Goal: Communication & Community: Answer question/provide support

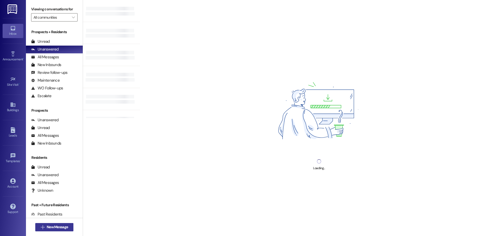
click at [58, 229] on span "New Message" at bounding box center [57, 227] width 21 height 5
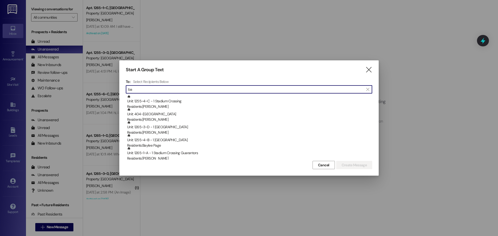
type input "b"
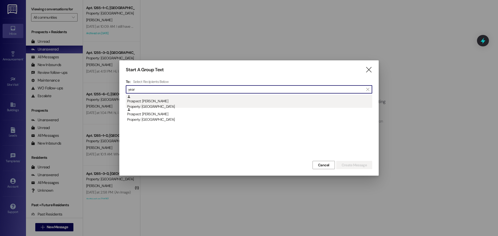
type input "year"
click at [223, 100] on div "Prospect: [PERSON_NAME] Property: [GEOGRAPHIC_DATA]" at bounding box center [249, 102] width 245 height 15
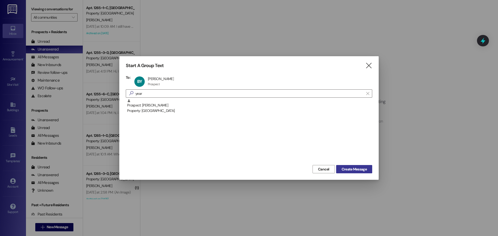
click at [354, 171] on span "Create Message" at bounding box center [353, 169] width 25 height 5
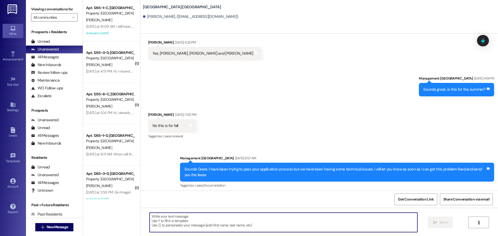
click at [295, 222] on textarea at bounding box center [284, 222] width 268 height 19
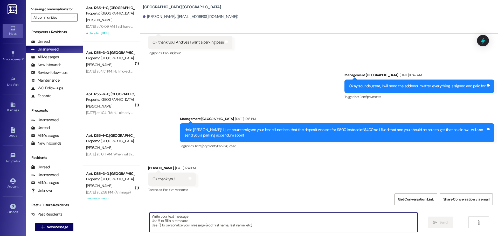
scroll to position [670, 0]
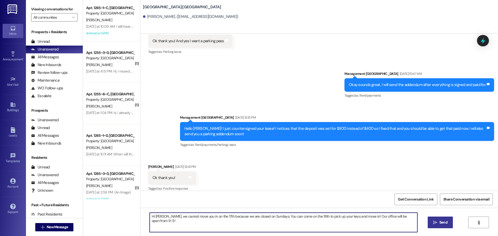
type textarea "Hi [PERSON_NAME], we cannot move you in on the 17th because we are closed on Su…"
click at [442, 220] on span "Send" at bounding box center [443, 222] width 8 height 5
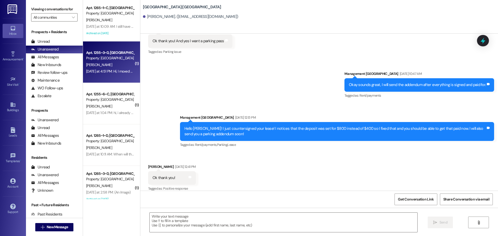
click at [92, 62] on span "[PERSON_NAME]" at bounding box center [99, 64] width 26 height 5
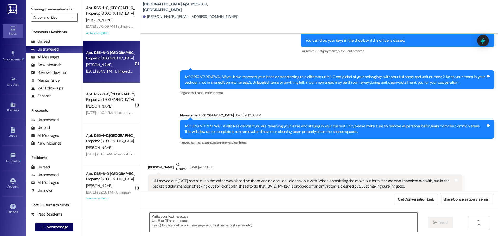
scroll to position [2127, 0]
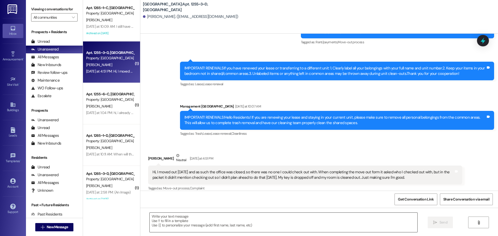
click at [359, 215] on textarea at bounding box center [284, 222] width 268 height 19
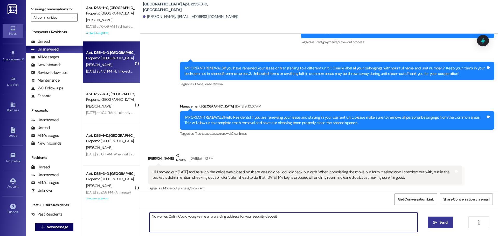
type textarea "No worries Collin! Could you give me a forwarding address for your security dep…"
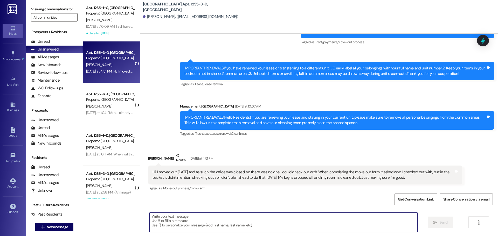
scroll to position [2127, 0]
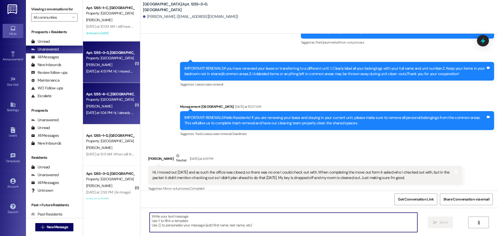
click at [117, 100] on div "Property: [GEOGRAPHIC_DATA]" at bounding box center [110, 99] width 48 height 5
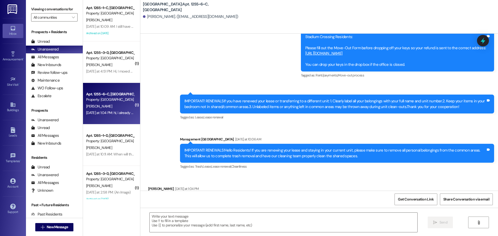
scroll to position [3535, 0]
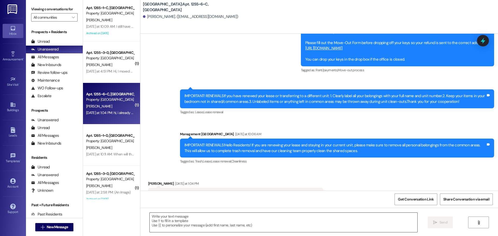
click at [265, 229] on textarea at bounding box center [284, 222] width 268 height 19
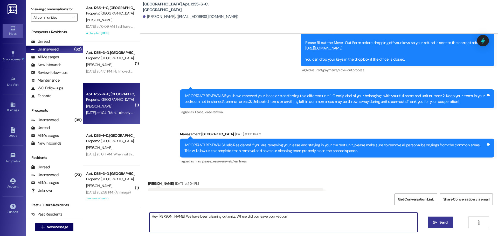
type textarea "Hey [PERSON_NAME]. We have been cleaning out units. Where did you leave your va…"
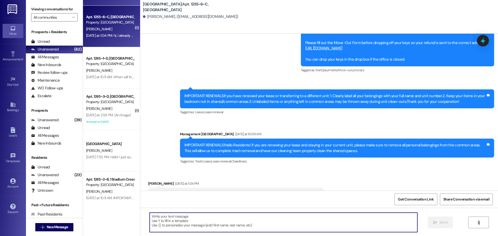
scroll to position [78, 0]
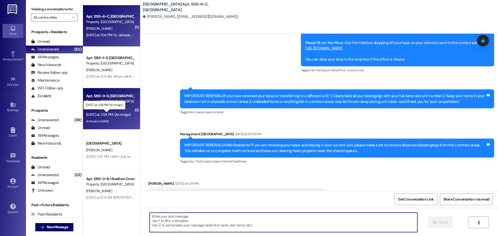
click at [113, 114] on div "[DATE] at 2:58 PM: (An Image) [DATE] at 2:58 PM: (An Image)" at bounding box center [108, 114] width 45 height 5
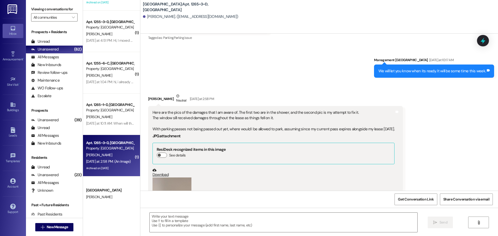
scroll to position [0, 0]
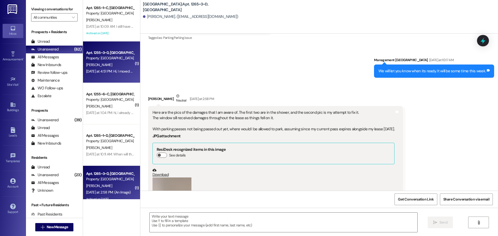
click at [109, 77] on div "Apt. 1255~3~D, [GEOGRAPHIC_DATA] Property: [GEOGRAPHIC_DATA] [PERSON_NAME] [DAT…" at bounding box center [111, 61] width 57 height 41
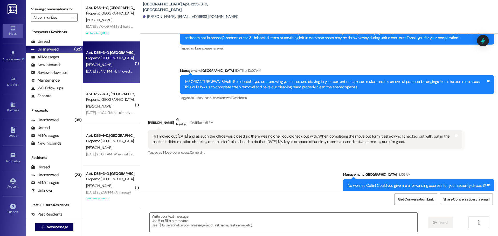
scroll to position [2163, 0]
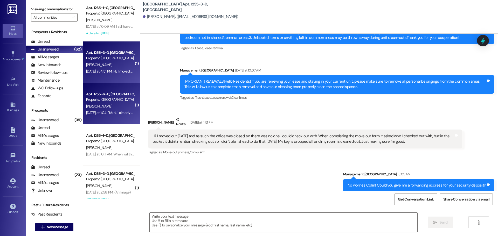
click at [106, 110] on div "[DATE] at 1:04 PM: hi, i already moved out but i think i left my vacuum there i…" at bounding box center [110, 113] width 49 height 6
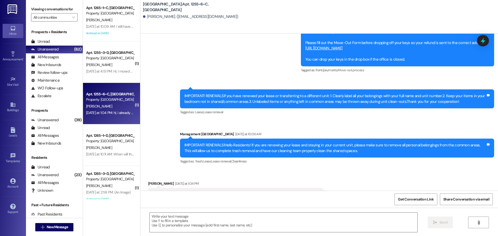
scroll to position [3572, 0]
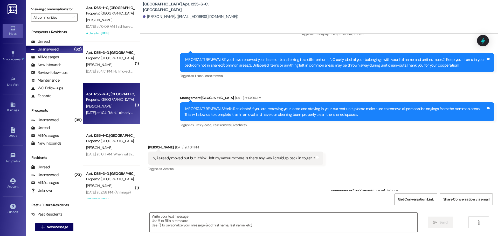
click at [228, 233] on div " Send " at bounding box center [319, 227] width 358 height 39
click at [246, 226] on textarea at bounding box center [284, 222] width 268 height 19
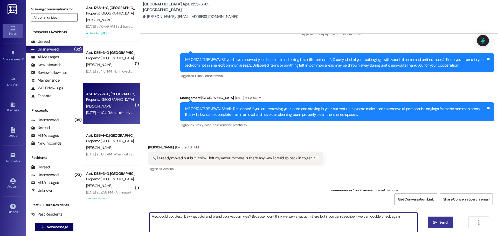
type textarea "Also, could you describe what color and brand your vacuum was? Because I don't …"
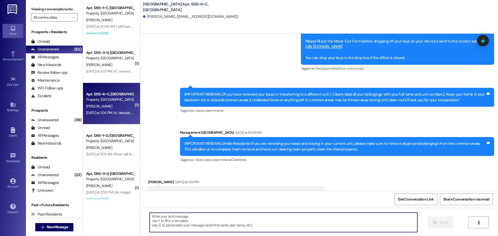
scroll to position [3535, 0]
